Goal: Go to known website: Access a specific website the user already knows

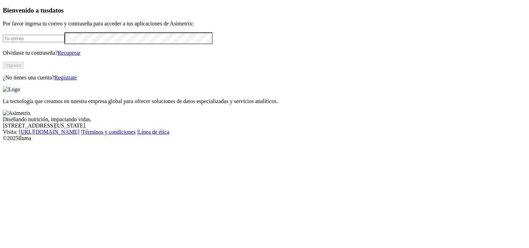
type input "[PERSON_NAME][EMAIL_ADDRESS][PERSON_NAME][DOMAIN_NAME]"
click at [24, 69] on button "Ingresa" at bounding box center [13, 65] width 21 height 7
